Goal: Task Accomplishment & Management: Manage account settings

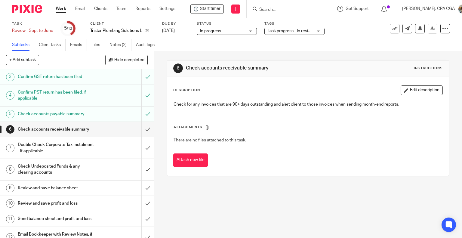
scroll to position [52, 0]
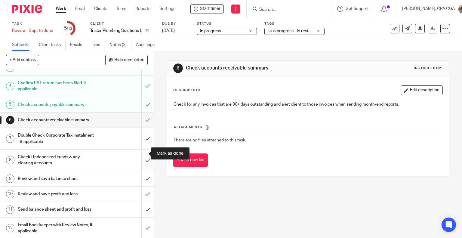
click at [139, 154] on input "submit" at bounding box center [77, 159] width 154 height 21
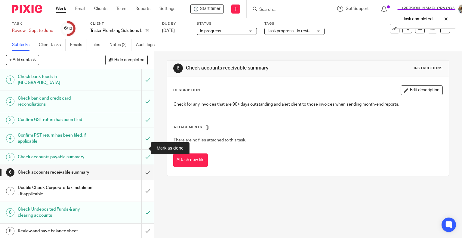
scroll to position [36, 0]
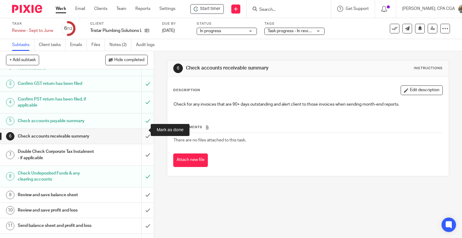
click at [140, 131] on input "submit" at bounding box center [77, 136] width 154 height 15
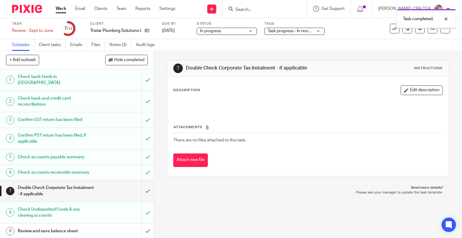
scroll to position [52, 0]
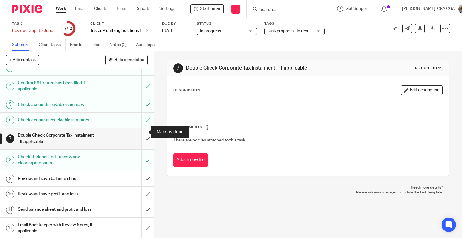
click at [142, 131] on input "submit" at bounding box center [77, 138] width 154 height 21
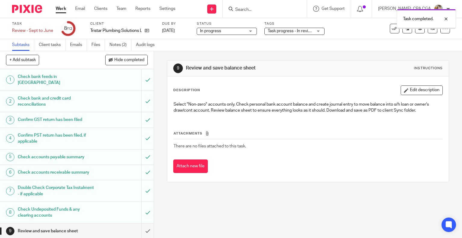
scroll to position [52, 0]
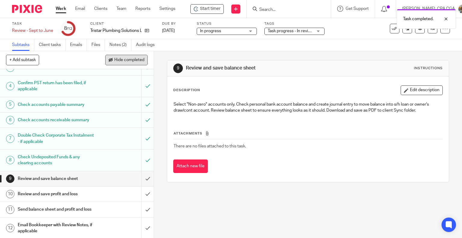
click at [127, 58] on span "Hide completed" at bounding box center [129, 60] width 30 height 5
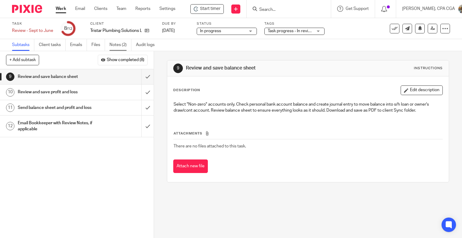
click at [118, 47] on link "Notes (2)" at bounding box center [120, 45] width 22 height 12
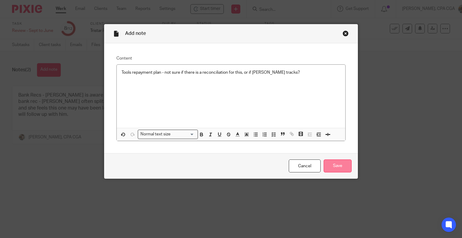
click at [338, 166] on input "Save" at bounding box center [337, 165] width 28 height 13
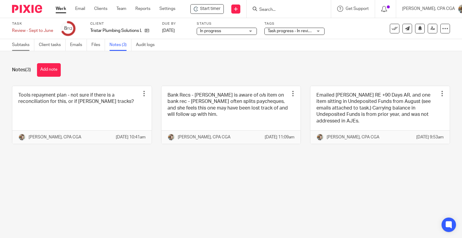
click at [25, 47] on link "Subtasks" at bounding box center [23, 45] width 22 height 12
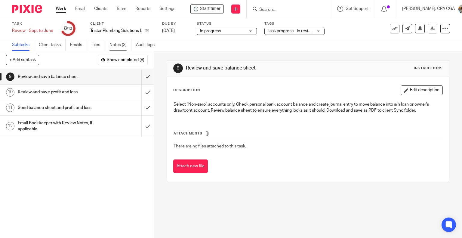
click at [122, 44] on link "Notes (3)" at bounding box center [120, 45] width 22 height 12
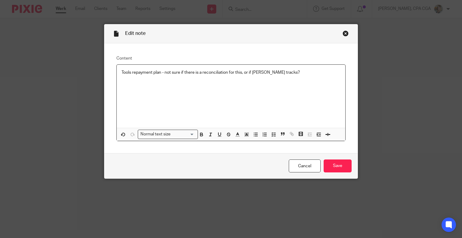
click at [283, 73] on p "Tools repayment plan - not sure if there is a reconciliation for this, or if [P…" at bounding box center [230, 72] width 219 height 6
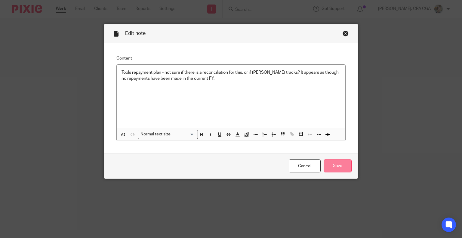
click at [332, 164] on input "Save" at bounding box center [337, 165] width 28 height 13
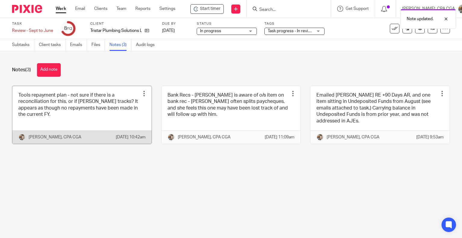
click at [93, 102] on link at bounding box center [81, 115] width 139 height 58
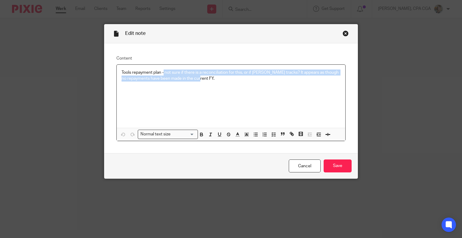
drag, startPoint x: 209, startPoint y: 78, endPoint x: 162, endPoint y: 69, distance: 47.7
click at [162, 69] on p "Tools repayment plan - not sure if there is a reconciliation for this, or if [P…" at bounding box center [230, 75] width 219 height 12
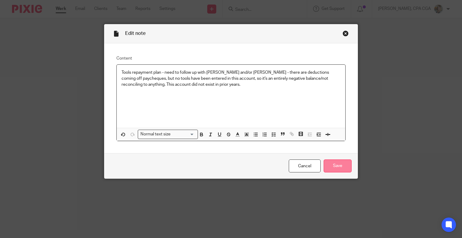
click at [342, 167] on input "Save" at bounding box center [337, 165] width 28 height 13
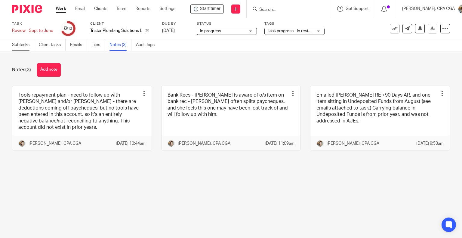
click at [25, 47] on link "Subtasks" at bounding box center [23, 45] width 22 height 12
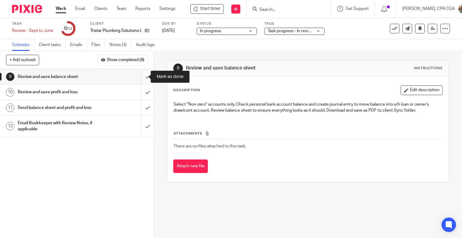
click at [141, 78] on input "submit" at bounding box center [77, 76] width 154 height 15
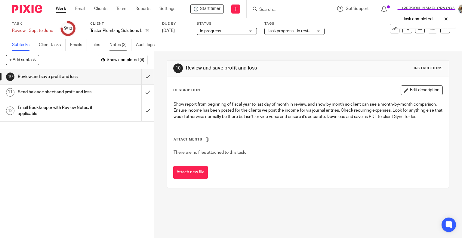
click at [117, 48] on link "Notes (3)" at bounding box center [120, 45] width 22 height 12
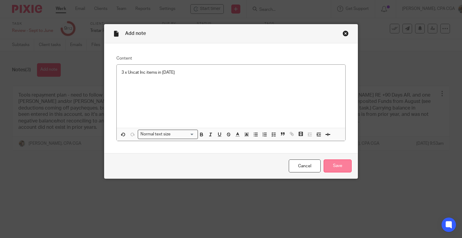
click at [331, 165] on input "Save" at bounding box center [337, 165] width 28 height 13
